Goal: Find specific page/section: Find specific page/section

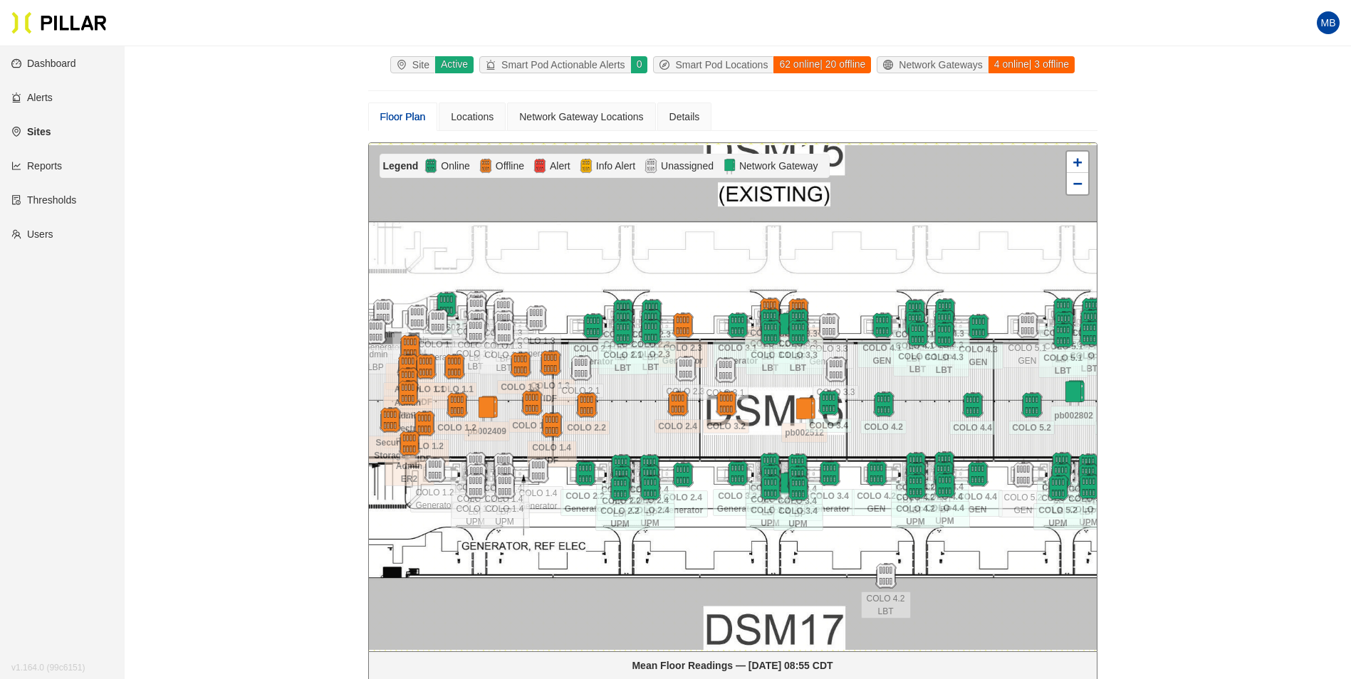
scroll to position [118, 0]
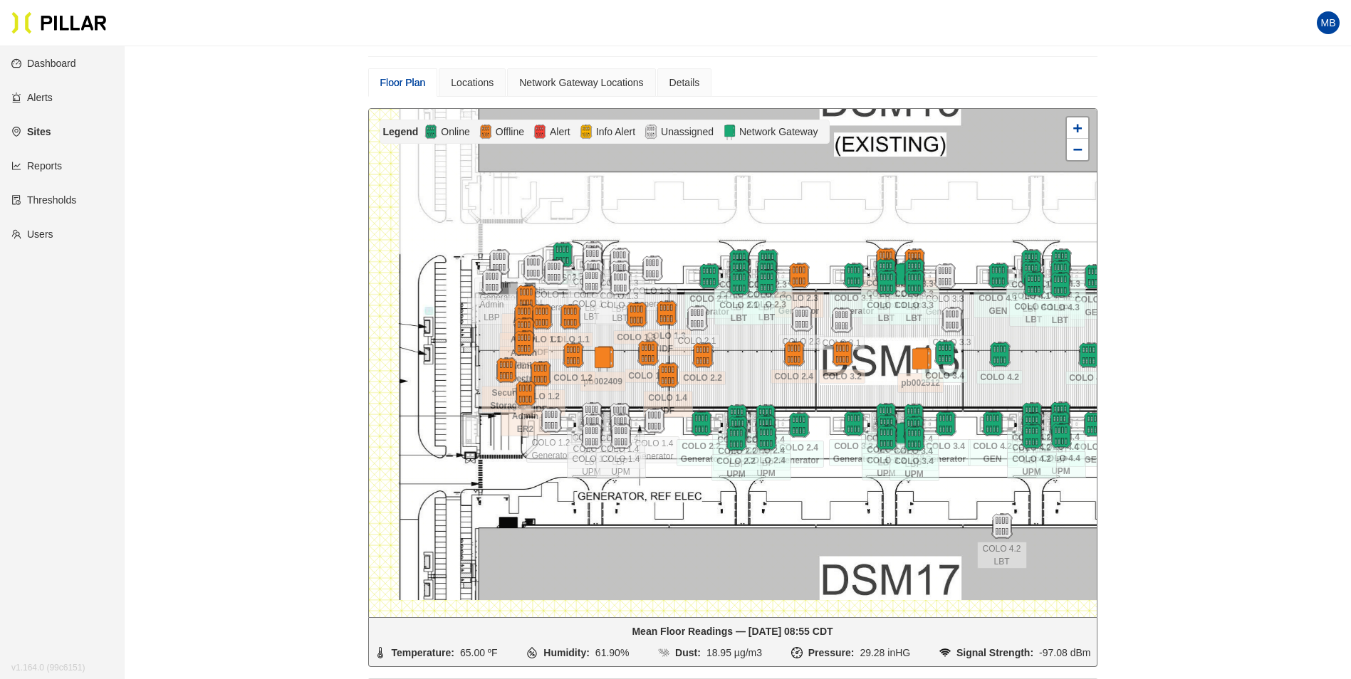
drag, startPoint x: 626, startPoint y: 385, endPoint x: 742, endPoint y: 370, distance: 117.1
click at [742, 370] on div at bounding box center [733, 363] width 728 height 509
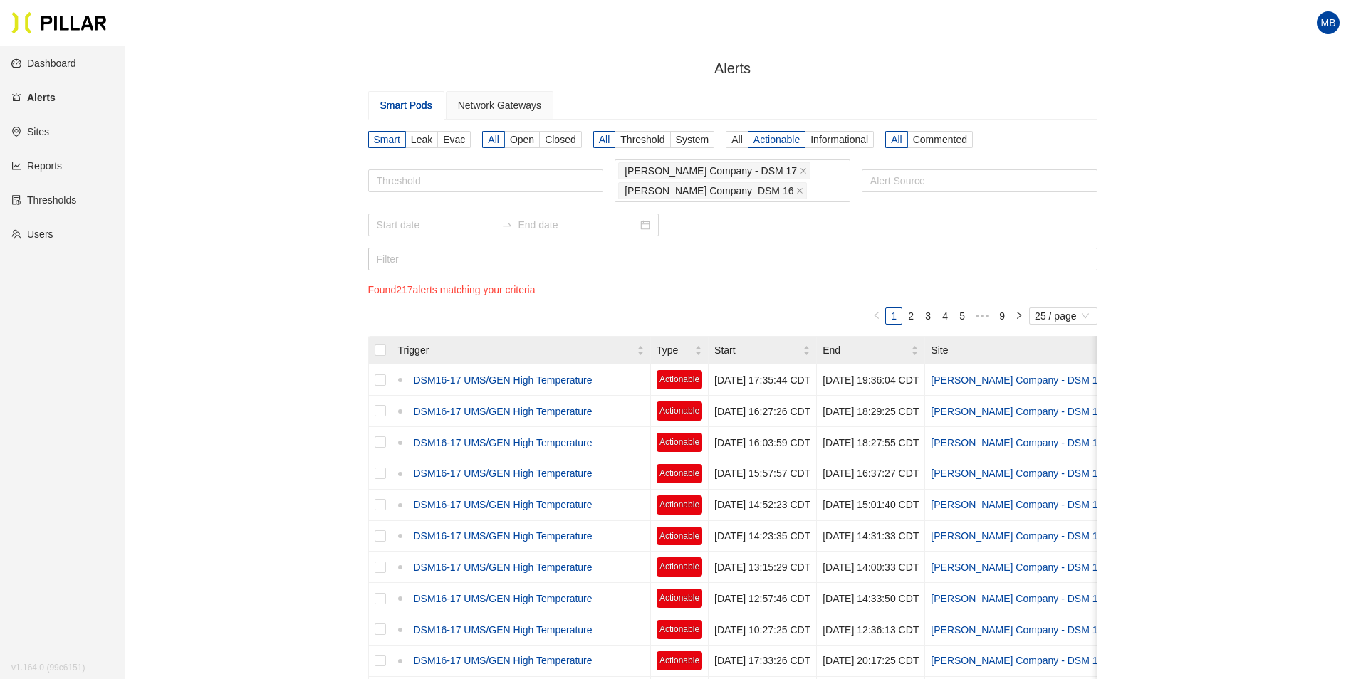
scroll to position [71, 0]
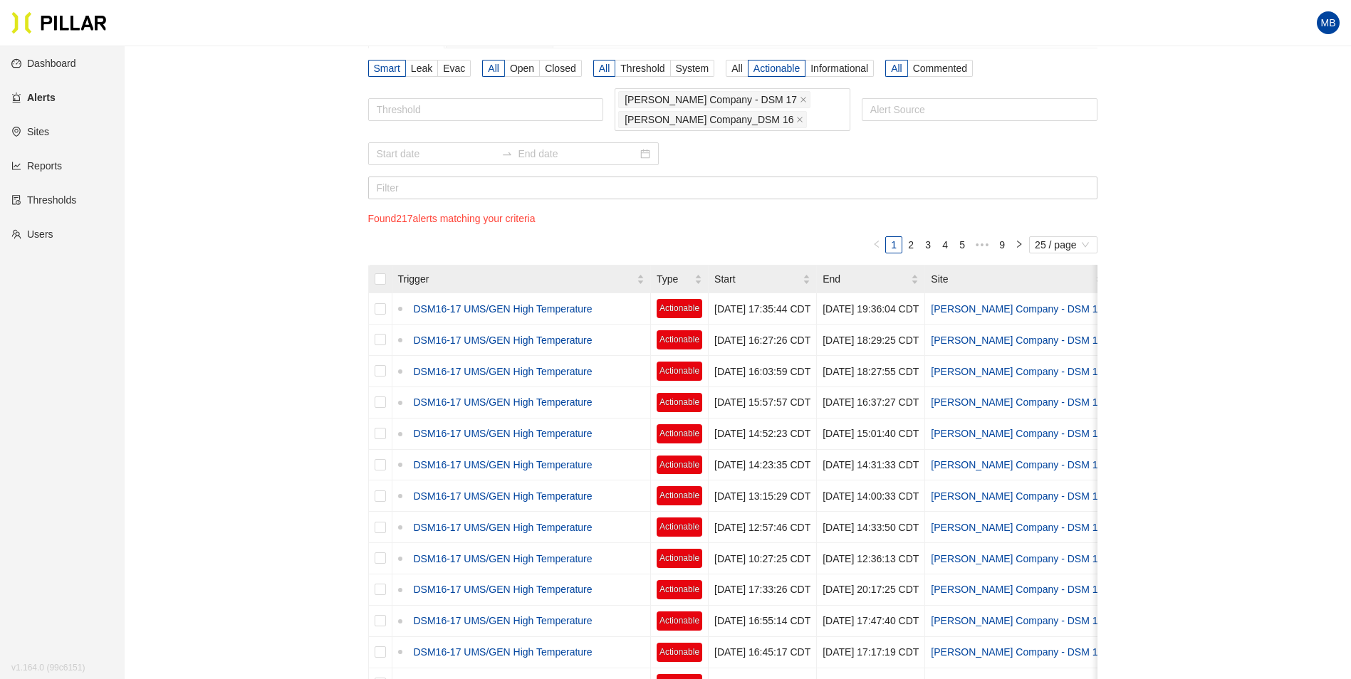
click at [274, 145] on div "Alerts / Smart Pods Network Gateways Smart Leak Evac All Open Closed All Thresh…" at bounding box center [733, 556] width 1146 height 1140
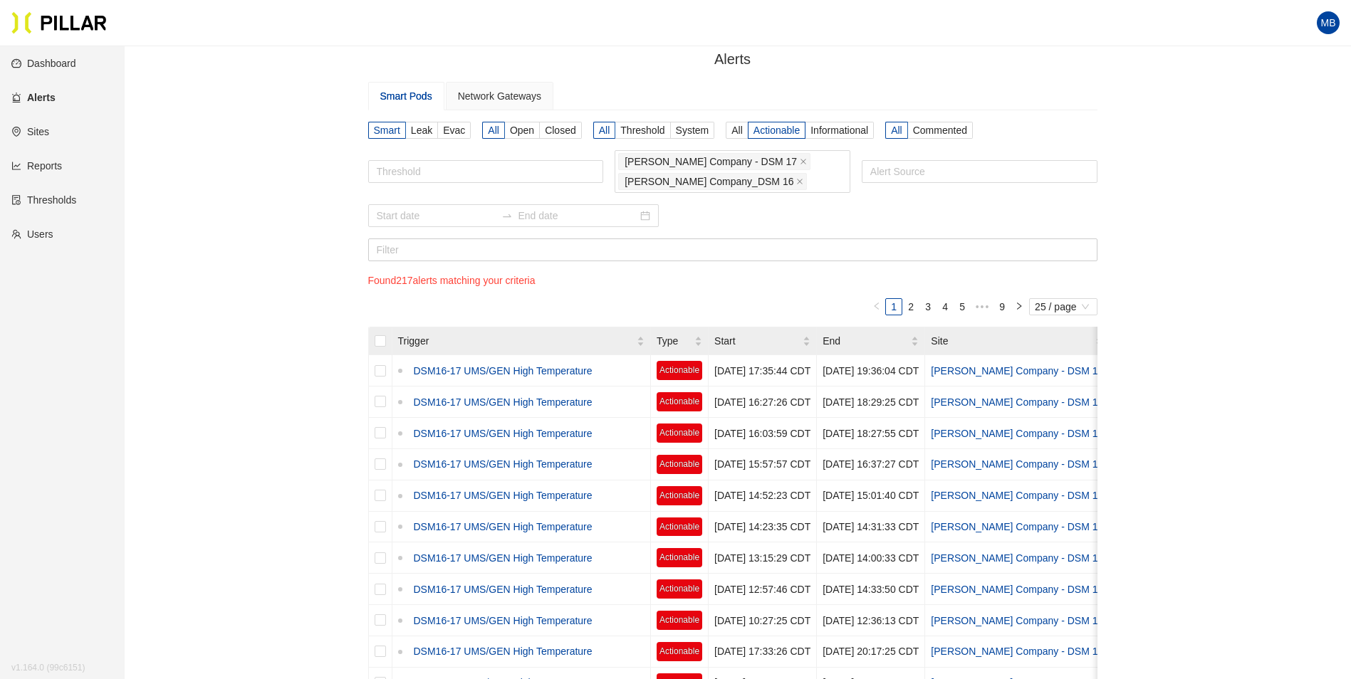
scroll to position [0, 0]
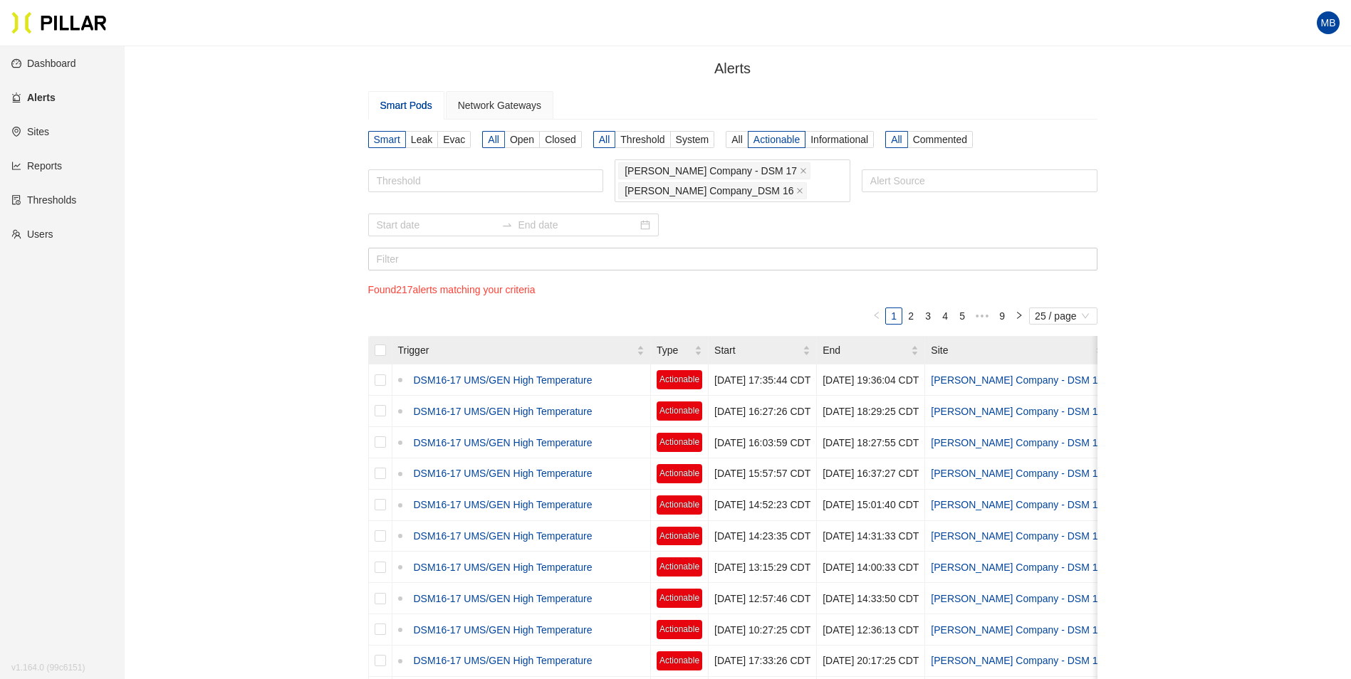
click at [1292, 114] on div "Alerts / Smart Pods Network Gateways Smart Leak Evac All Open Closed All Thresh…" at bounding box center [733, 628] width 1146 height 1140
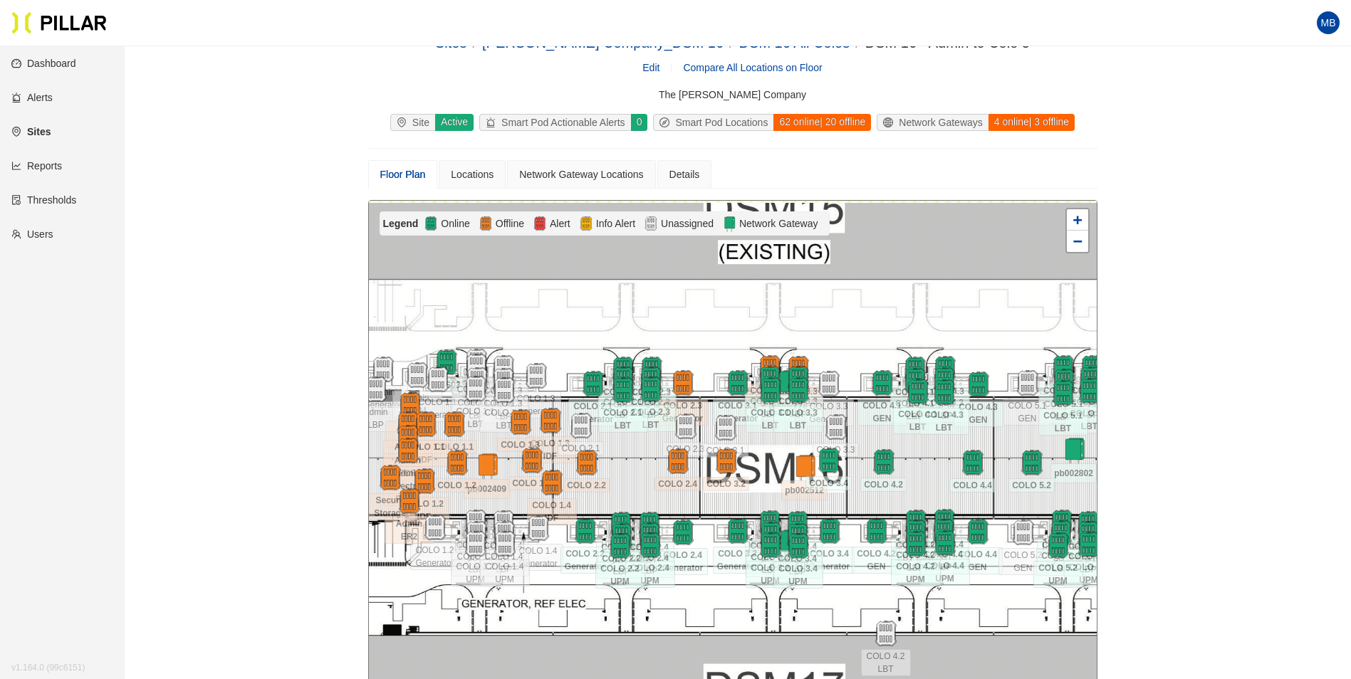
scroll to position [71, 0]
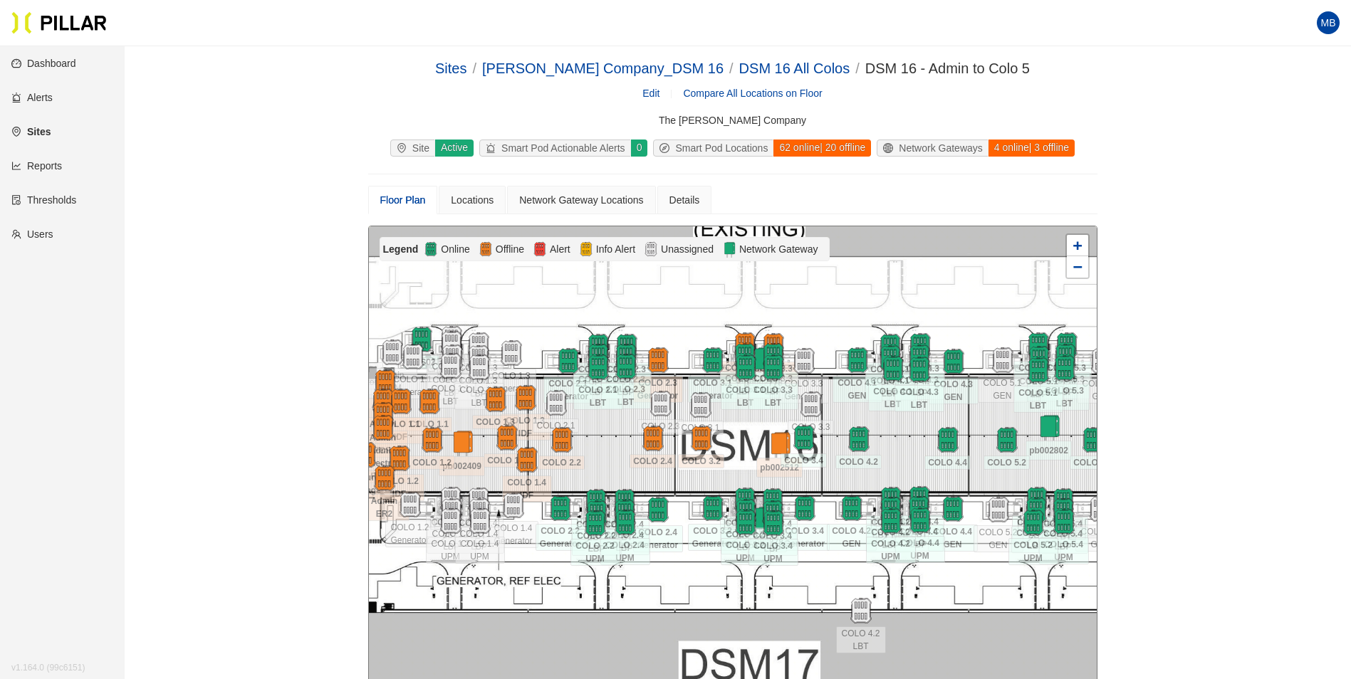
scroll to position [142, 0]
